Goal: Information Seeking & Learning: Learn about a topic

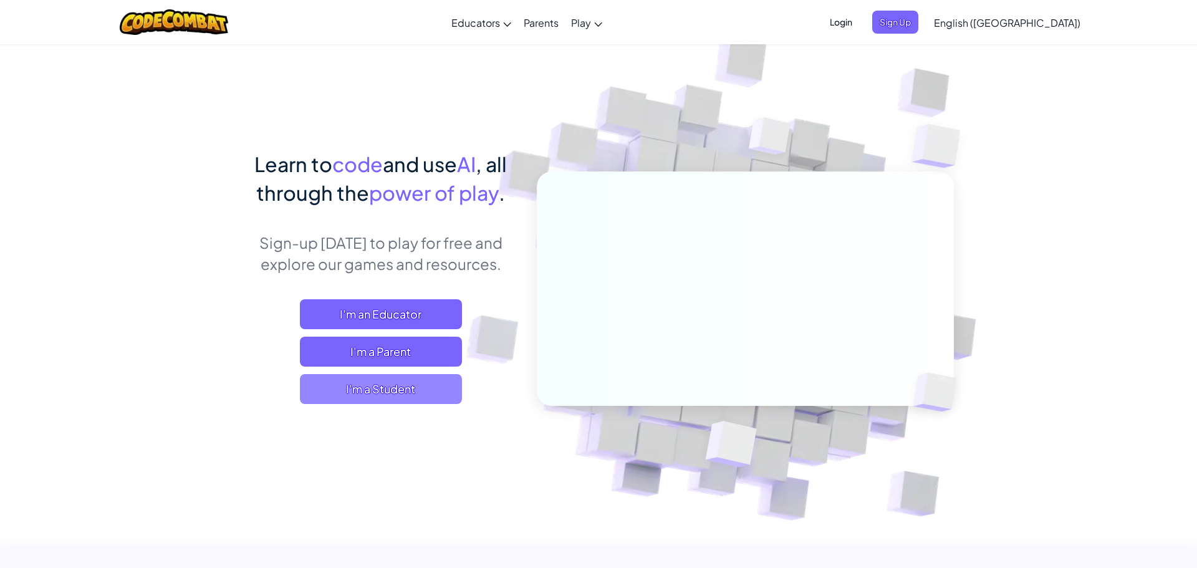
click at [387, 390] on span "I'm a Student" at bounding box center [381, 389] width 162 height 30
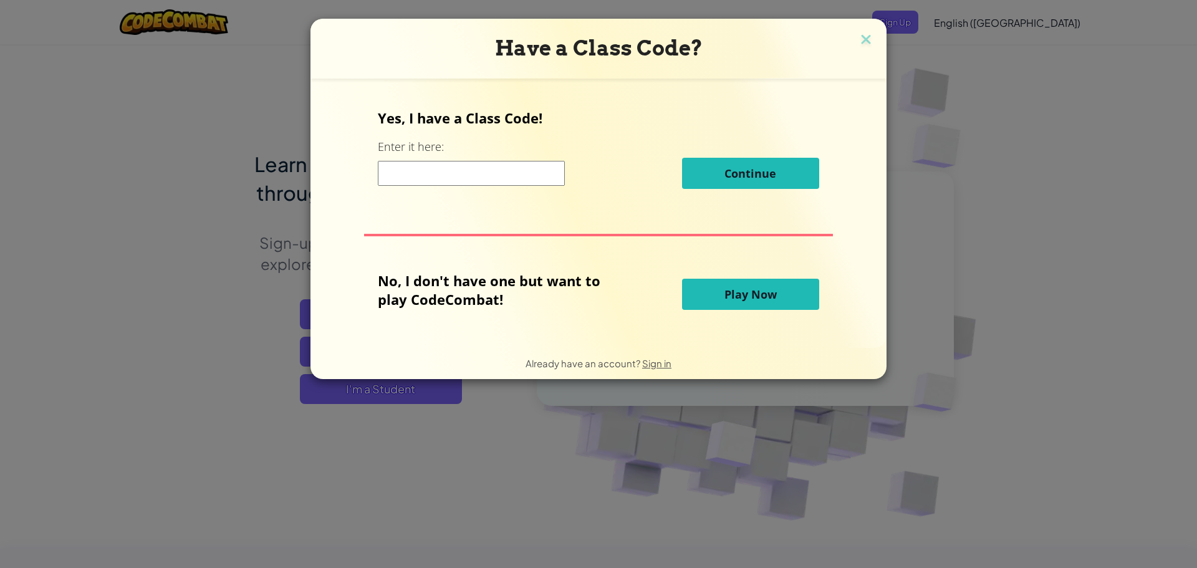
click at [749, 295] on span "Play Now" at bounding box center [751, 294] width 52 height 15
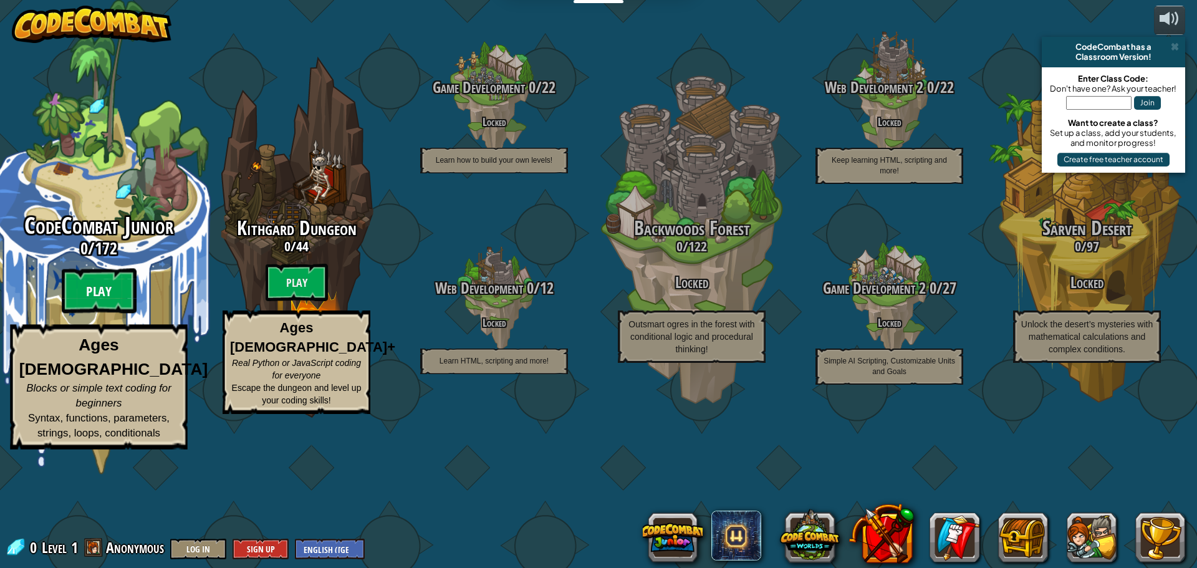
click at [107, 314] on btn "Play" at bounding box center [99, 291] width 75 height 45
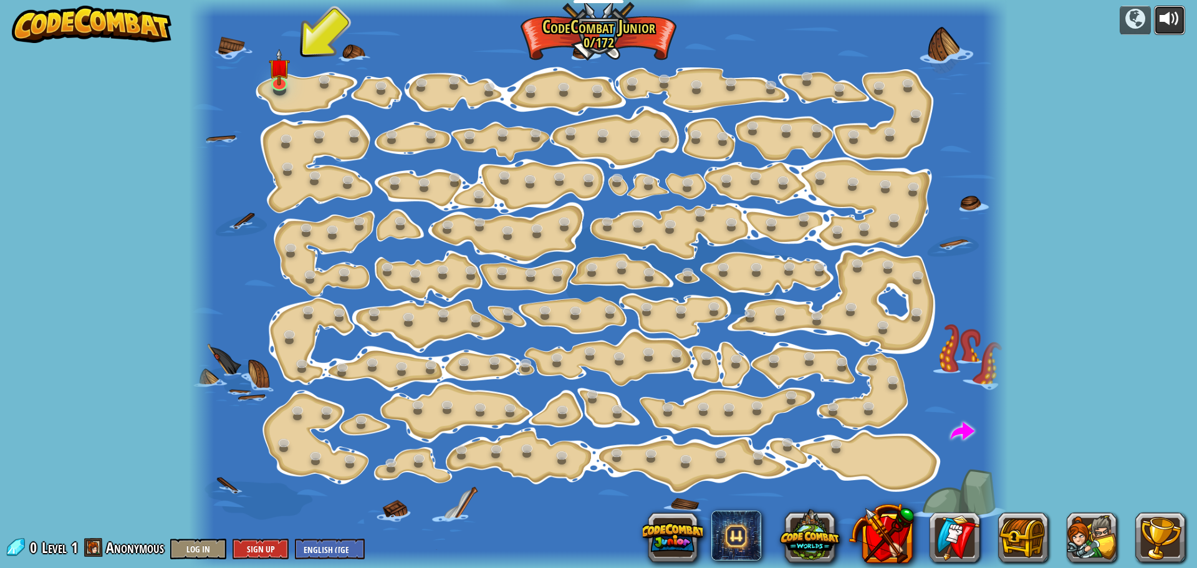
click at [1162, 24] on div at bounding box center [1170, 19] width 20 height 20
click at [280, 85] on link at bounding box center [279, 80] width 25 height 25
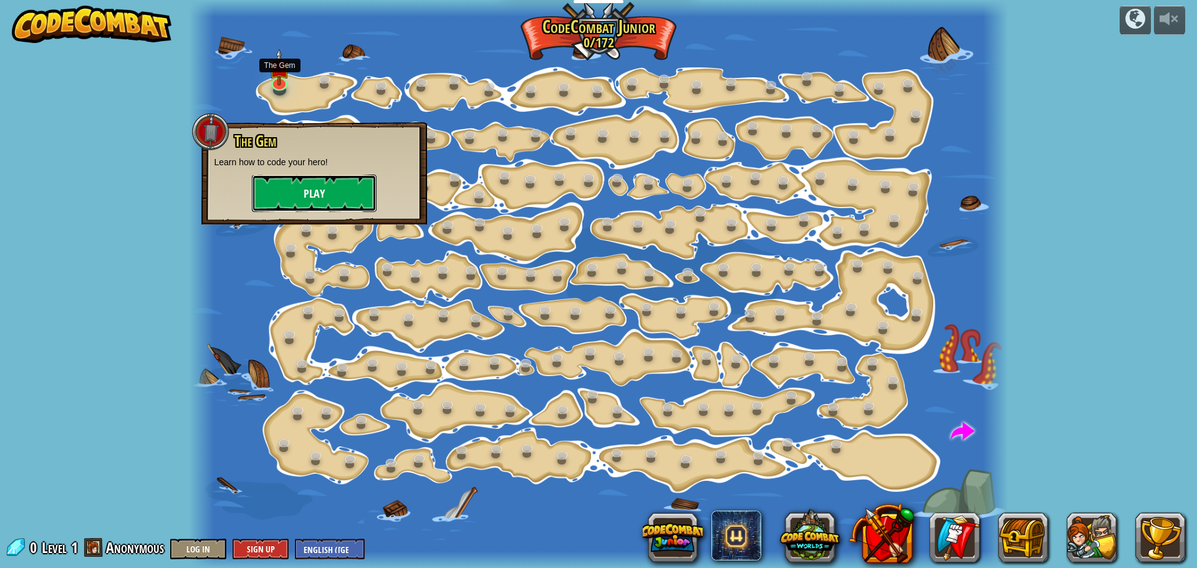
click at [320, 196] on button "Play" at bounding box center [314, 193] width 125 height 37
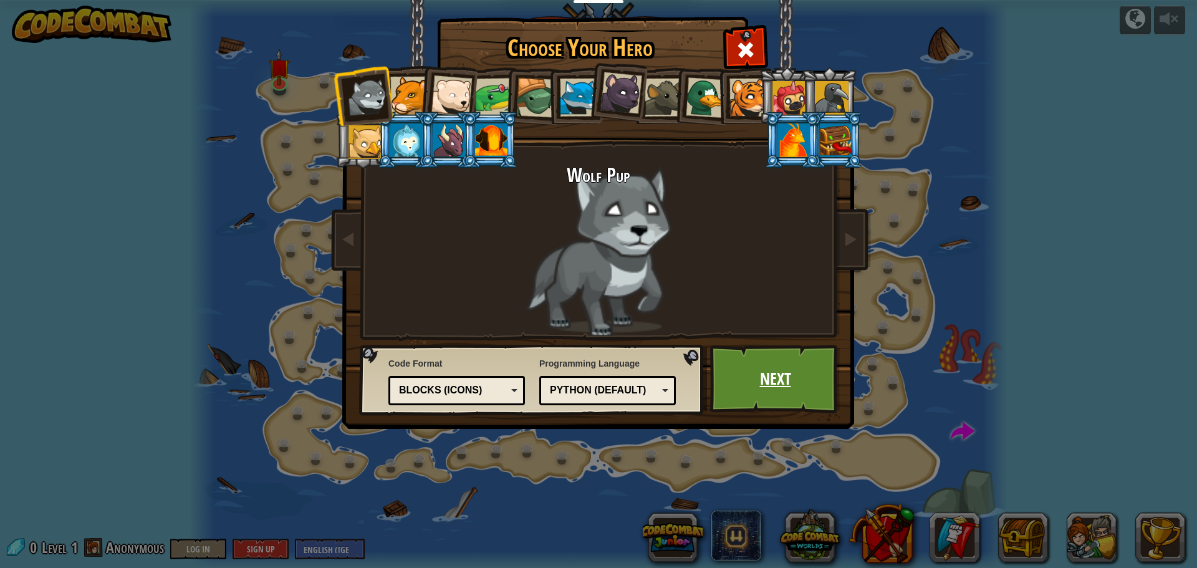
click at [766, 390] on link "Next" at bounding box center [775, 379] width 130 height 69
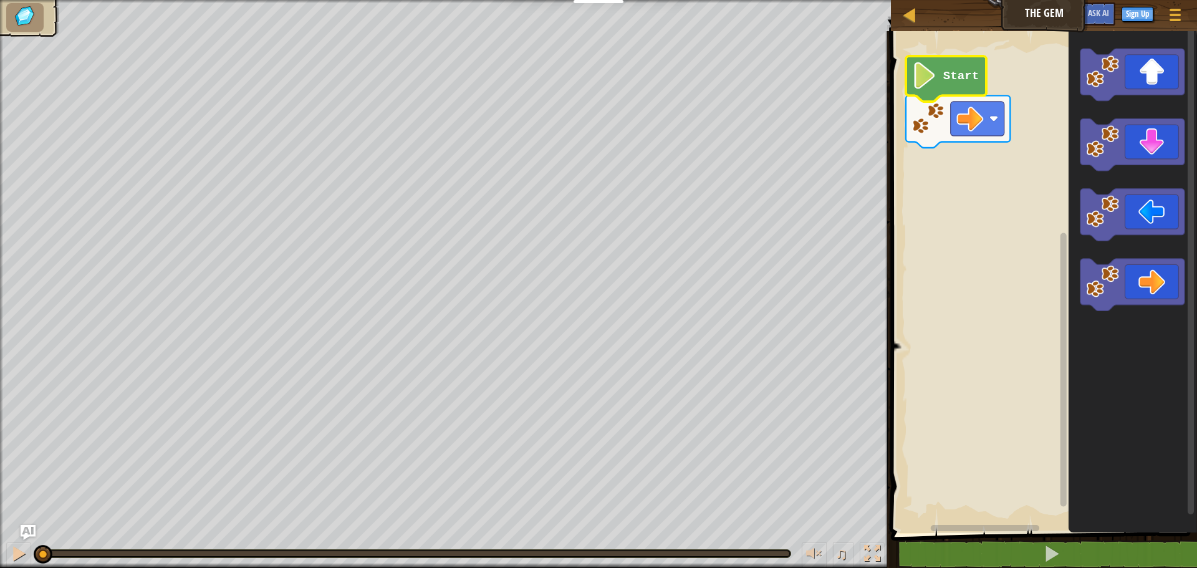
click at [946, 74] on text "Start" at bounding box center [961, 76] width 36 height 14
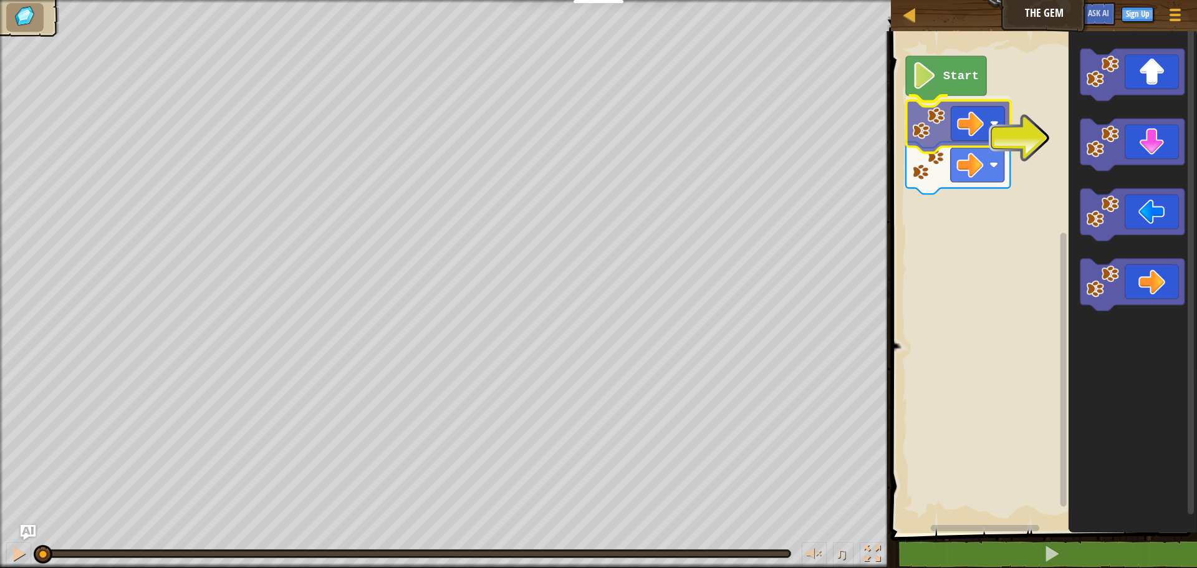
click at [966, 104] on div "Start" at bounding box center [1042, 279] width 310 height 508
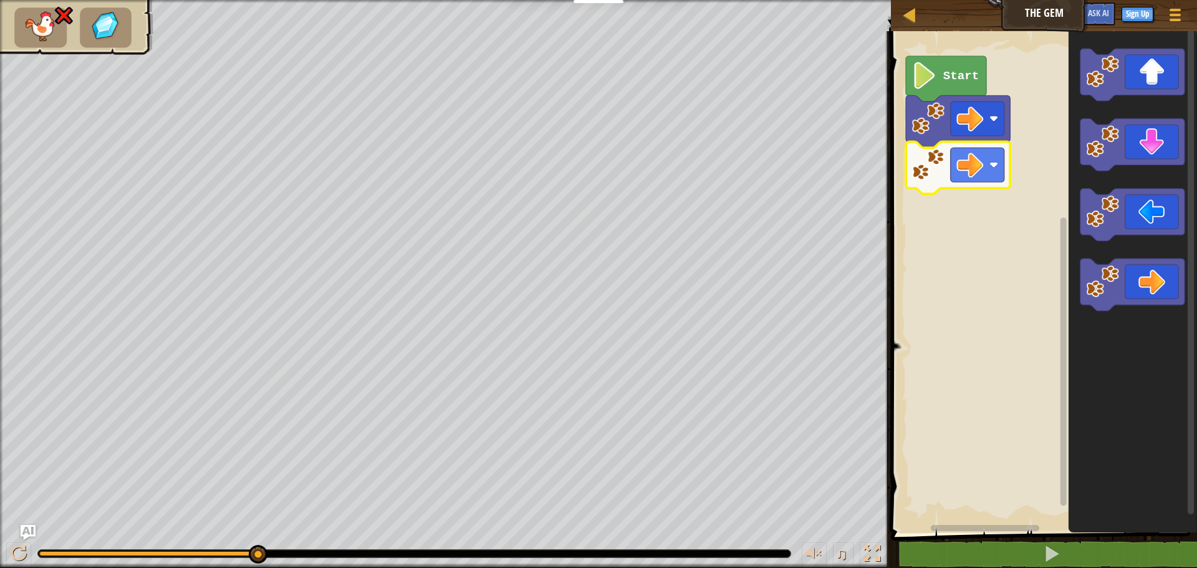
click at [987, 167] on rect "Blockly Workspace" at bounding box center [978, 165] width 54 height 34
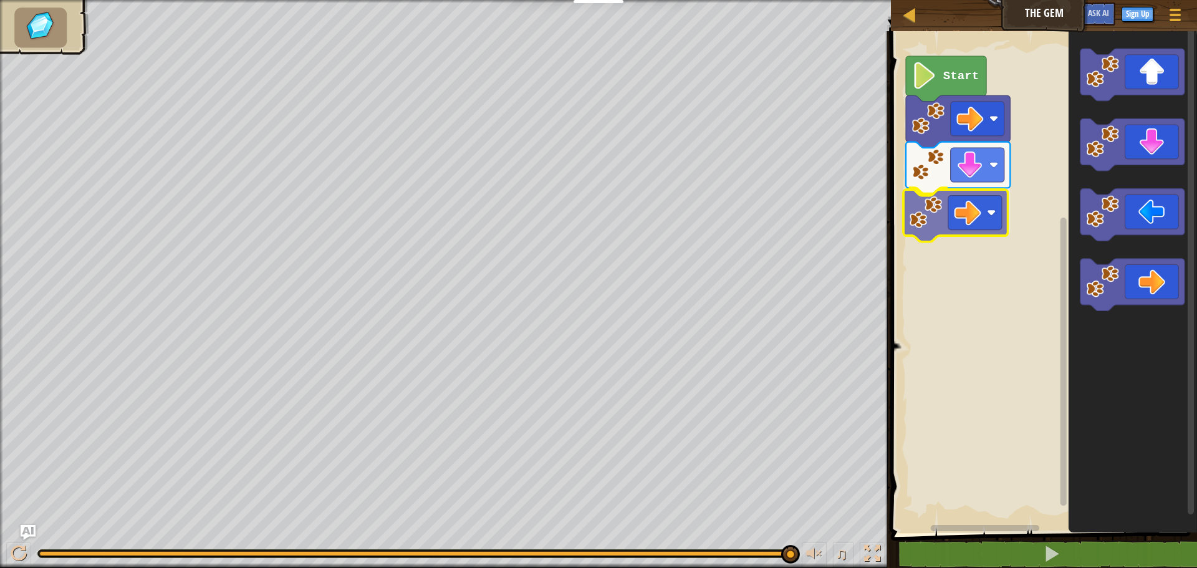
click at [970, 214] on div "Start" at bounding box center [1042, 279] width 310 height 508
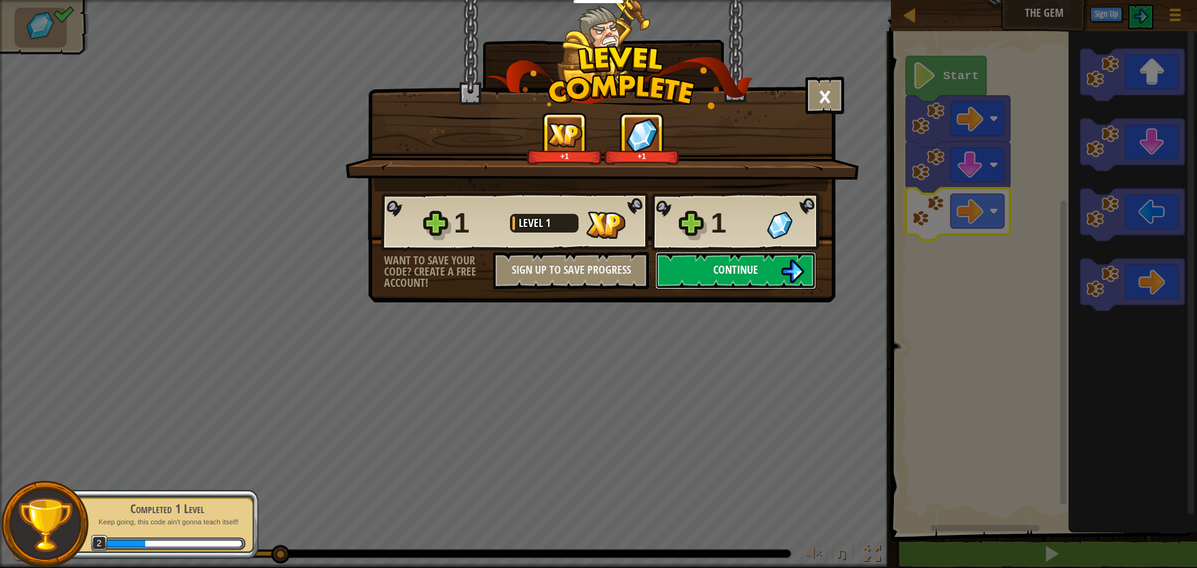
click at [766, 279] on button "Continue" at bounding box center [735, 270] width 161 height 37
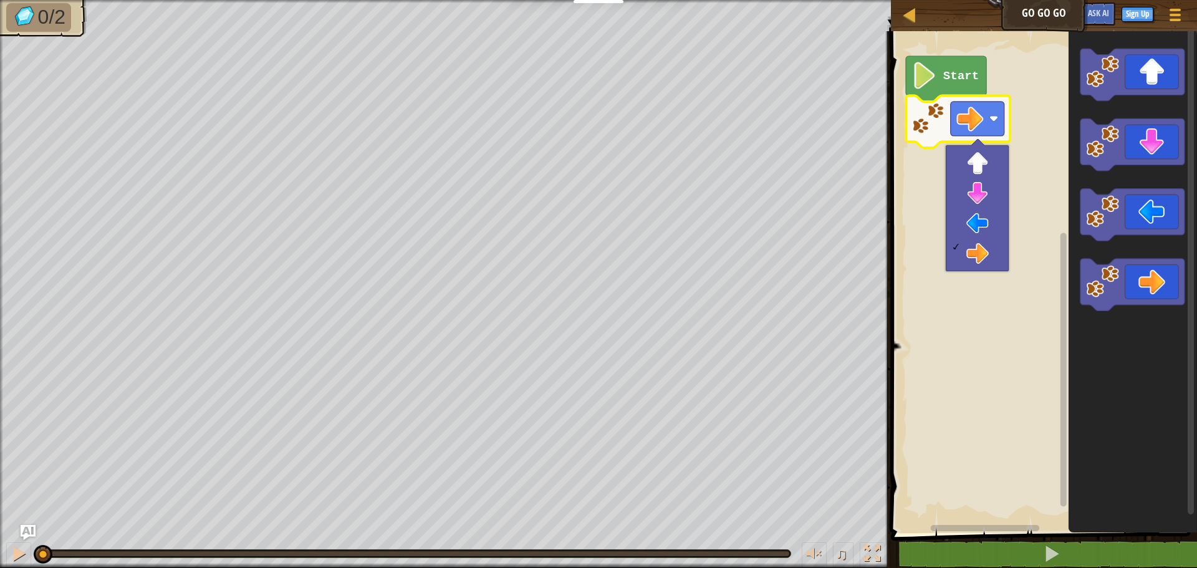
click at [1043, 158] on rect "Blockly Workspace" at bounding box center [1042, 279] width 310 height 508
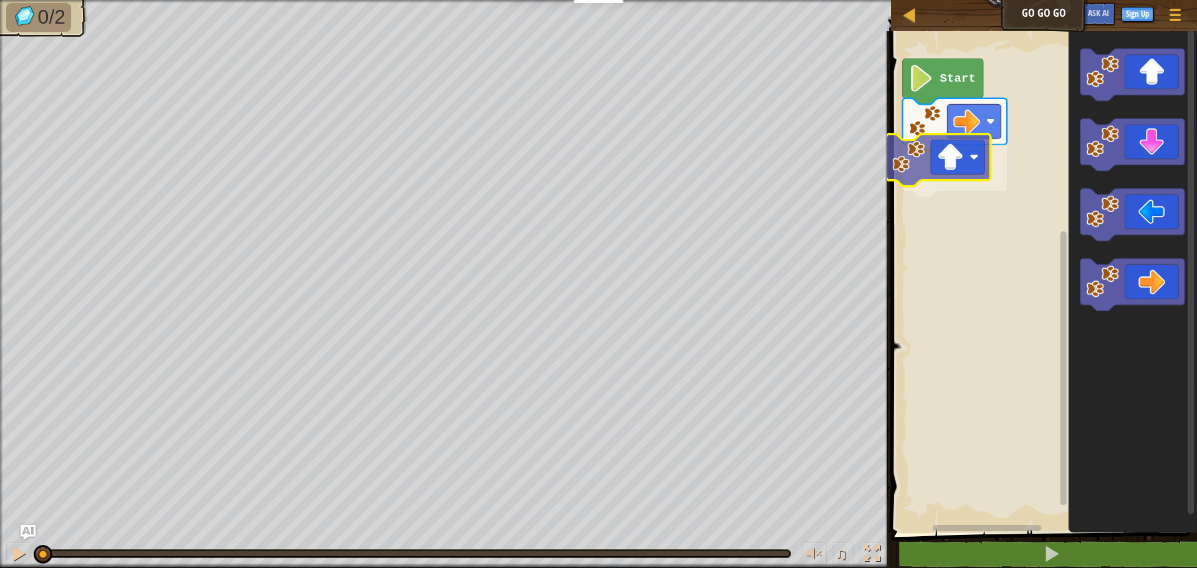
click at [931, 171] on div "Start" at bounding box center [1042, 279] width 310 height 508
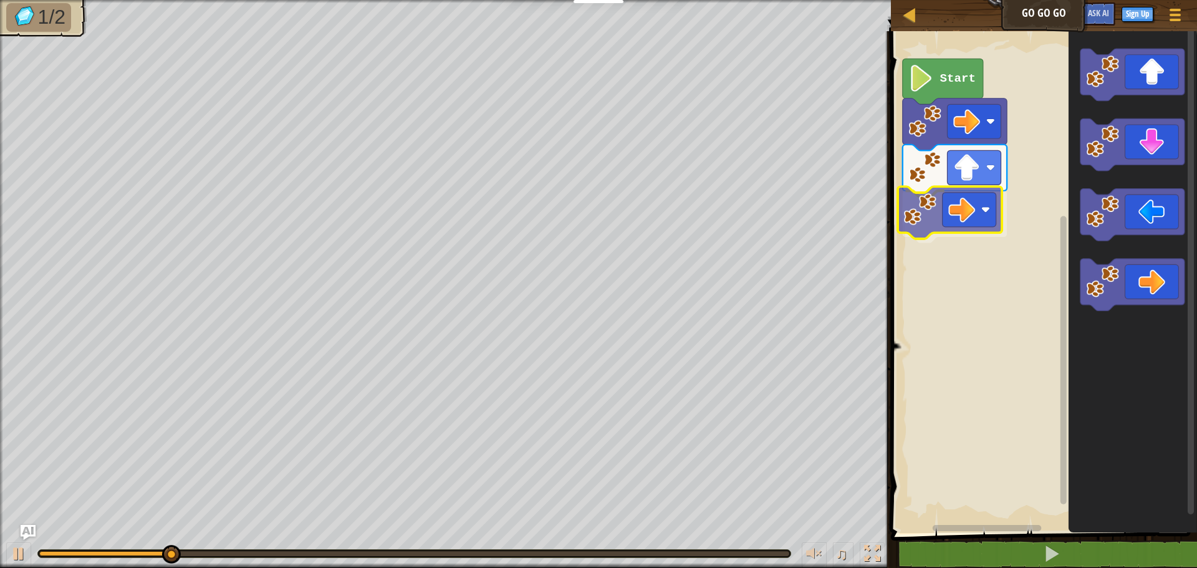
click at [933, 186] on div "Start" at bounding box center [1042, 279] width 310 height 508
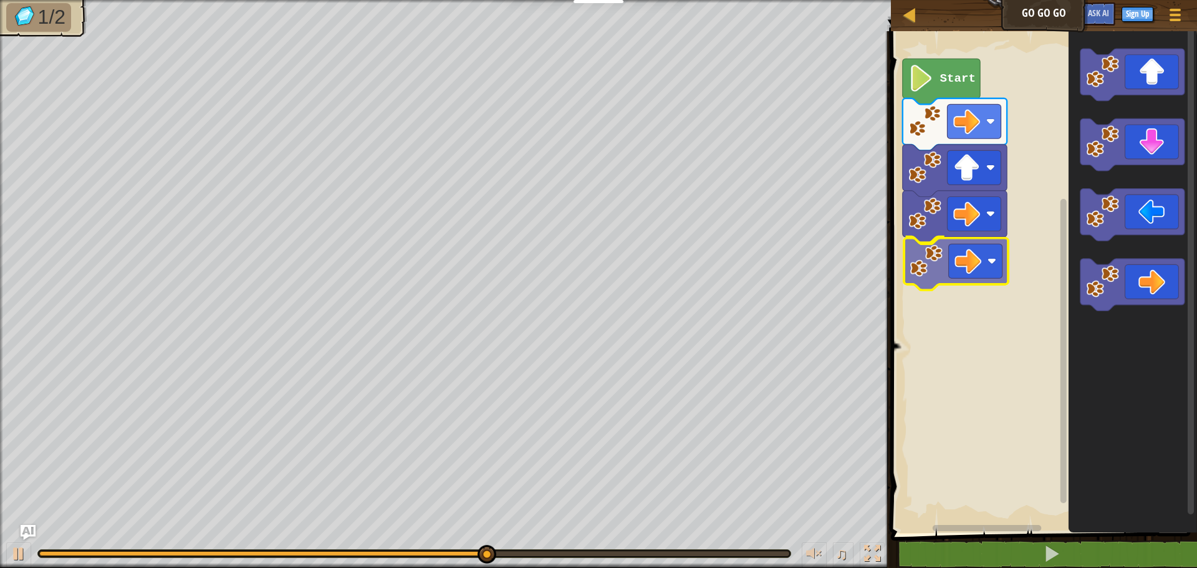
click at [931, 248] on div "Start" at bounding box center [1042, 279] width 310 height 508
